Goal: Task Accomplishment & Management: Use online tool/utility

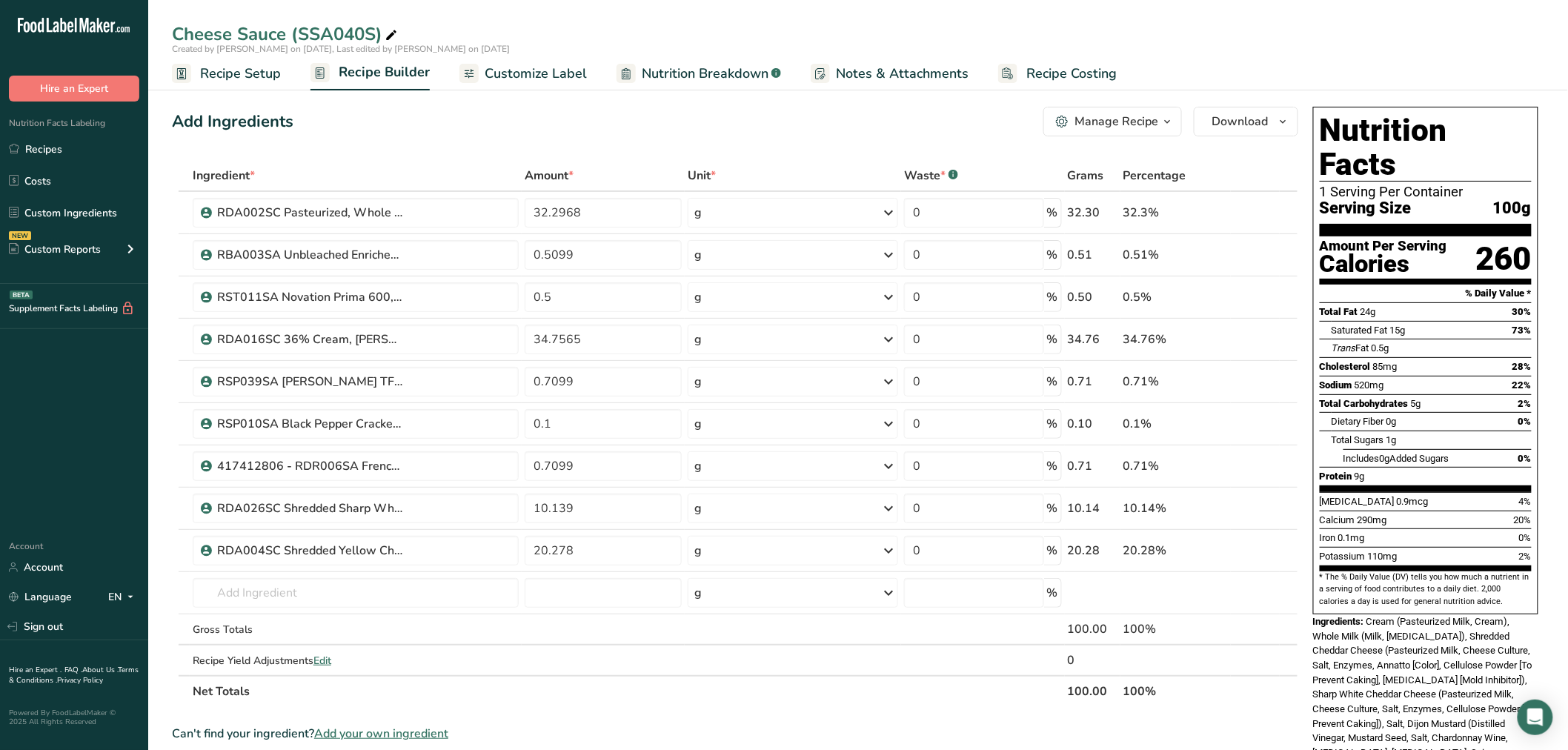
drag, startPoint x: 577, startPoint y: 171, endPoint x: 526, endPoint y: 172, distance: 51.0
click at [526, 172] on div "Amount *" at bounding box center [603, 176] width 157 height 18
click at [525, 172] on span "Amount *" at bounding box center [549, 176] width 48 height 18
drag, startPoint x: 526, startPoint y: 173, endPoint x: 584, endPoint y: 175, distance: 58.0
click at [584, 175] on div "Amount *" at bounding box center [603, 176] width 157 height 18
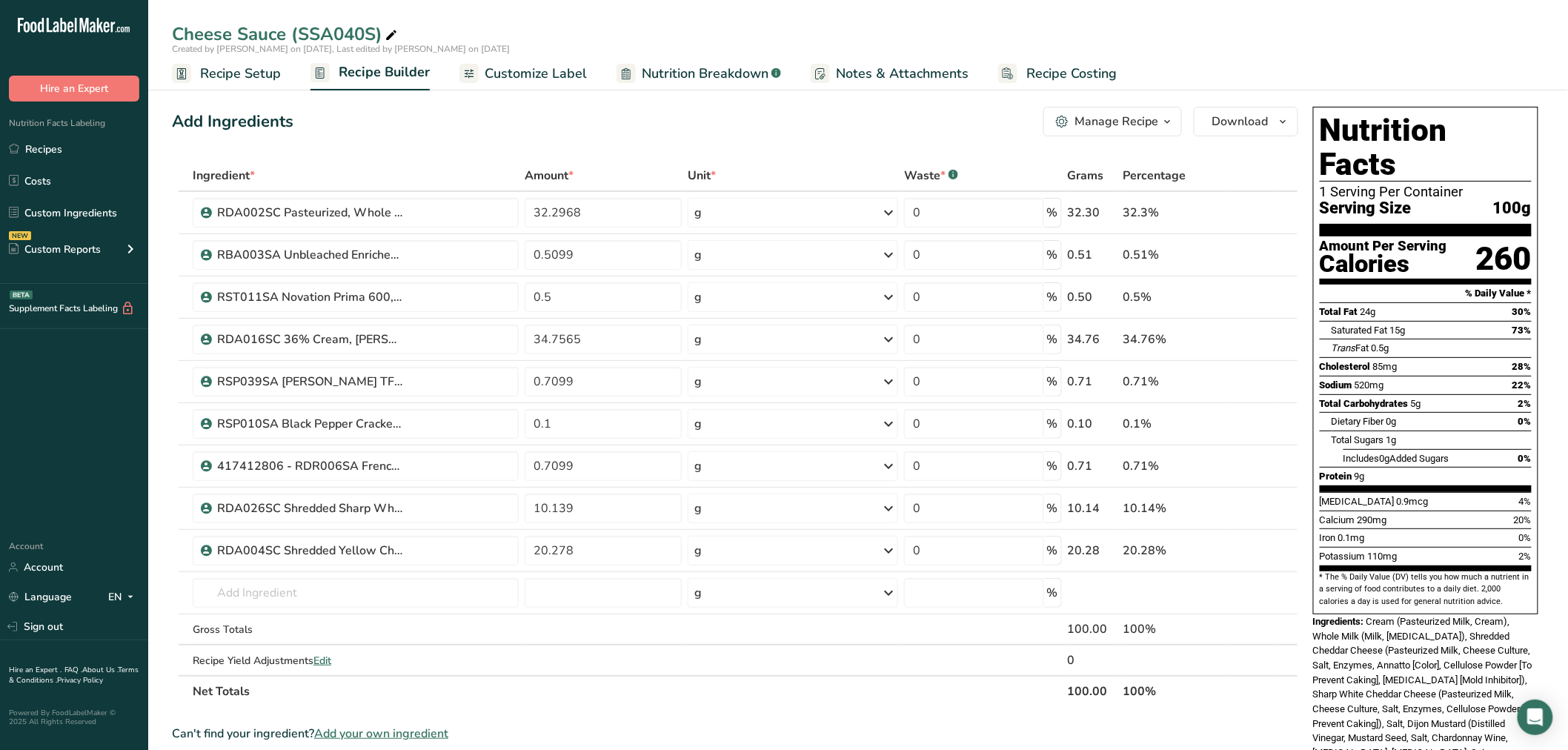
click at [534, 173] on span "Amount *" at bounding box center [549, 176] width 48 height 18
drag, startPoint x: 525, startPoint y: 171, endPoint x: 576, endPoint y: 168, distance: 51.1
click at [576, 168] on div "Amount *" at bounding box center [603, 176] width 157 height 18
click at [522, 167] on th "Amount *" at bounding box center [603, 177] width 163 height 31
click at [525, 172] on span "Amount *" at bounding box center [549, 176] width 48 height 18
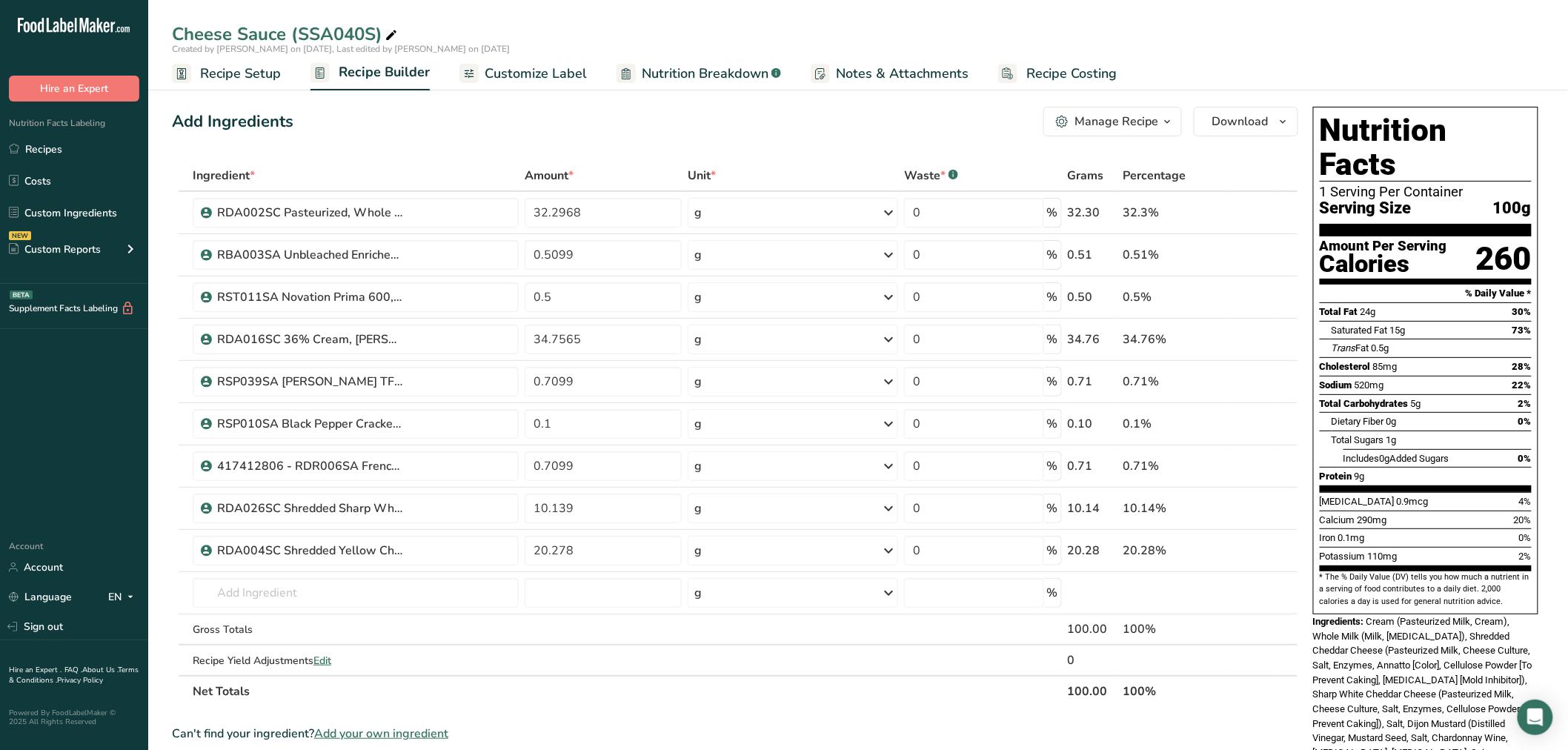
click at [525, 169] on span "Amount *" at bounding box center [549, 176] width 48 height 18
drag, startPoint x: 527, startPoint y: 172, endPoint x: 578, endPoint y: 177, distance: 51.2
click at [578, 177] on div "Amount *" at bounding box center [603, 176] width 157 height 18
click at [525, 179] on span "Amount *" at bounding box center [549, 176] width 48 height 18
drag, startPoint x: 526, startPoint y: 174, endPoint x: 571, endPoint y: 171, distance: 45.1
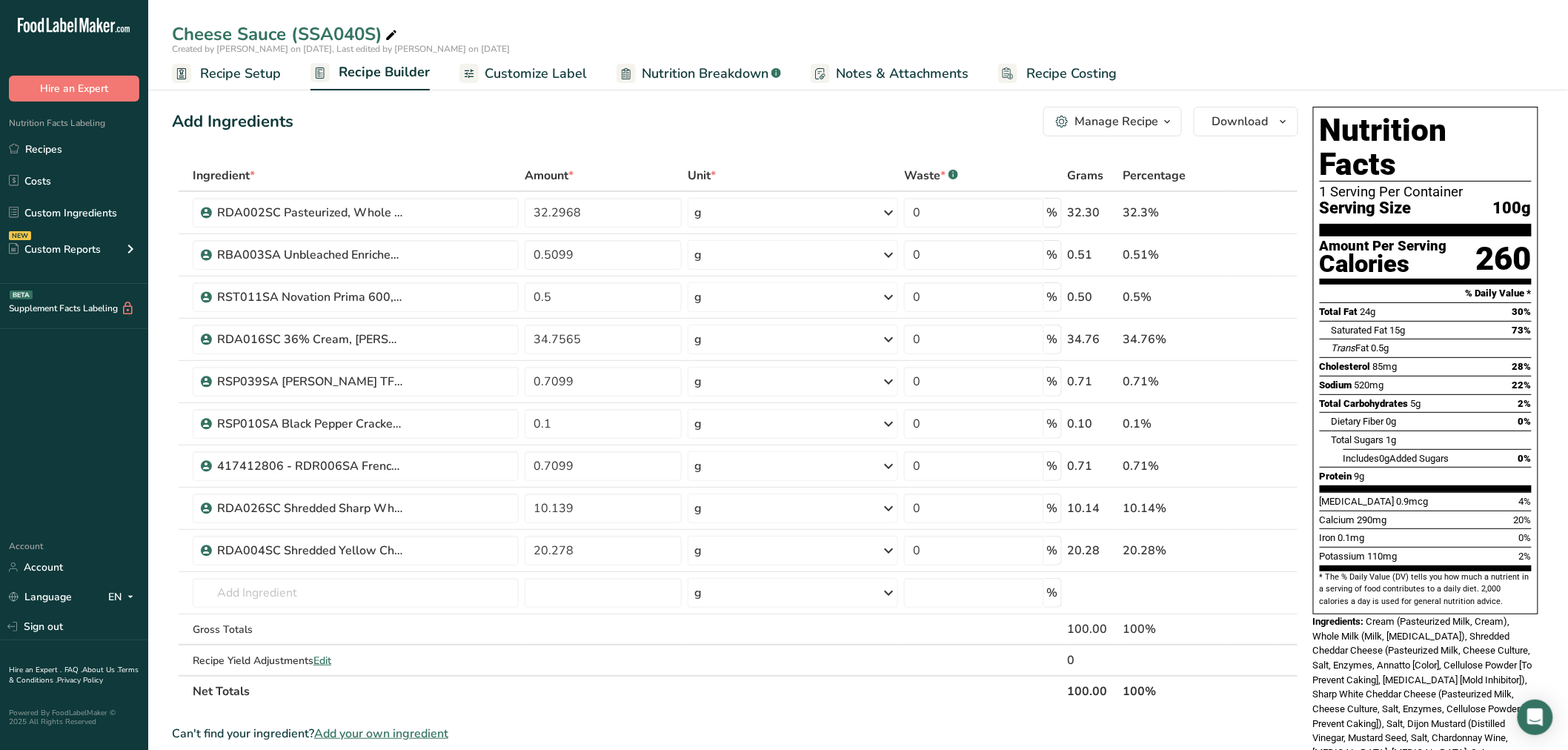
click at [571, 171] on span "Amount *" at bounding box center [549, 176] width 48 height 18
click at [573, 171] on span "*" at bounding box center [571, 175] width 5 height 16
drag, startPoint x: 544, startPoint y: 171, endPoint x: 576, endPoint y: 169, distance: 32.1
click at [576, 169] on div "Amount *" at bounding box center [603, 176] width 157 height 18
click at [523, 175] on th "Amount *" at bounding box center [603, 177] width 163 height 31
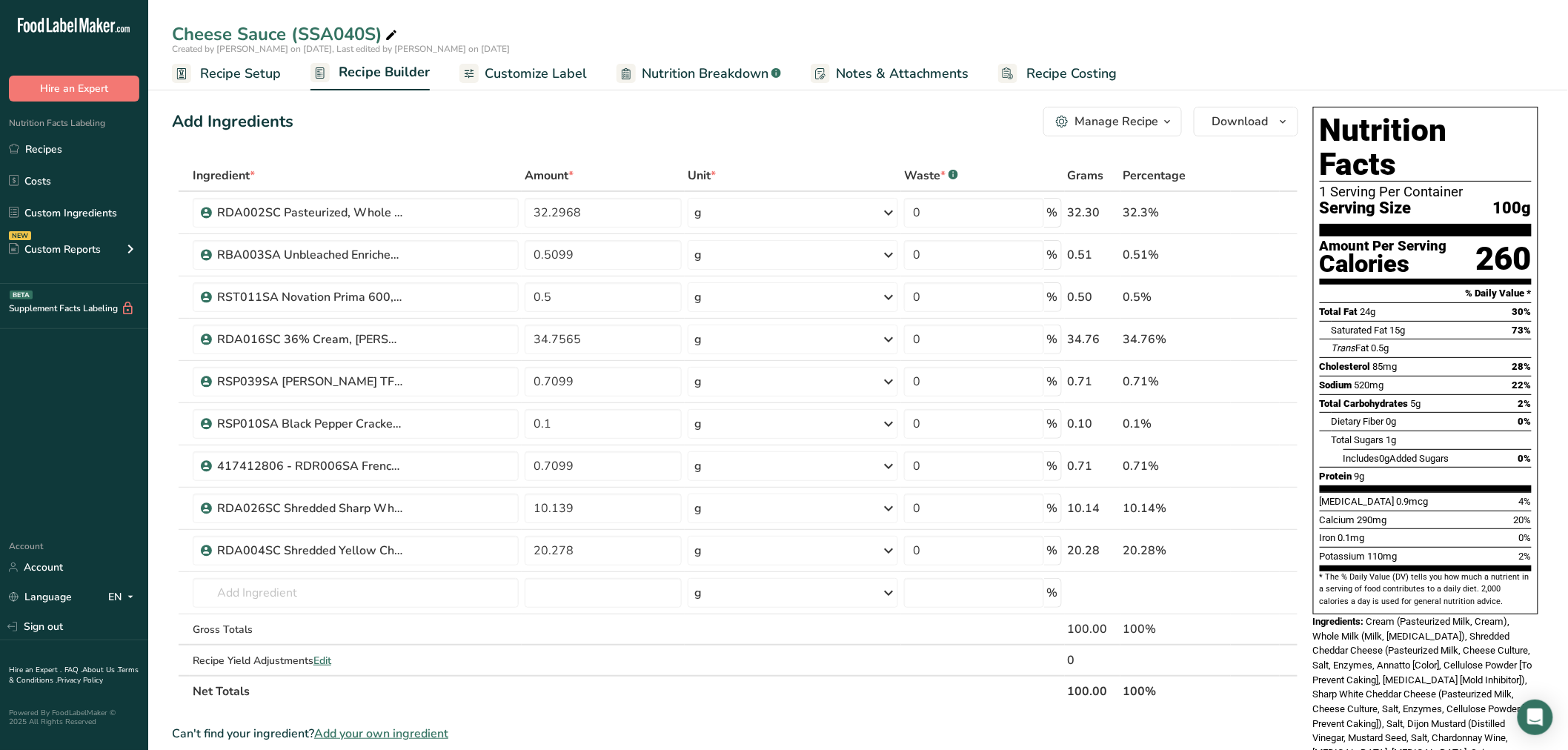
drag, startPoint x: 526, startPoint y: 173, endPoint x: 573, endPoint y: 173, distance: 47.0
click at [573, 173] on span "Amount *" at bounding box center [549, 176] width 48 height 18
click at [501, 142] on div "Add Ingredients Manage Recipe Delete Recipe Duplicate Recipe Scale Recipe Save …" at bounding box center [739, 666] width 1135 height 1131
